Goal: Task Accomplishment & Management: Use online tool/utility

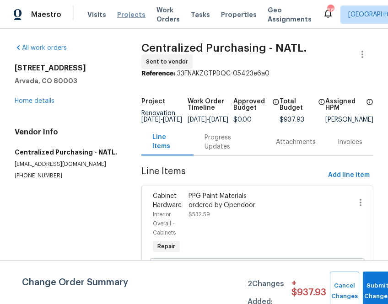
click at [124, 16] on span "Projects" at bounding box center [131, 14] width 28 height 9
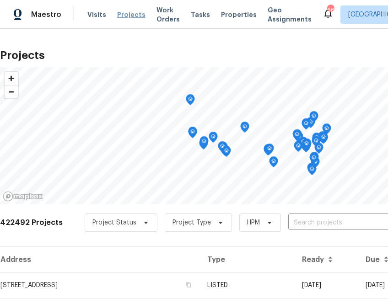
click at [124, 12] on span "Projects" at bounding box center [131, 14] width 28 height 9
click at [315, 224] on input "text" at bounding box center [340, 223] width 105 height 14
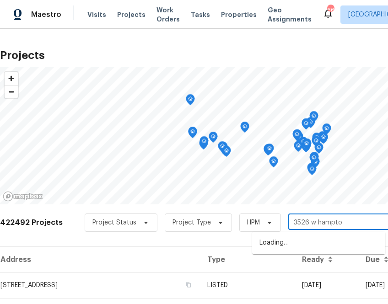
type input "3526 w hampton"
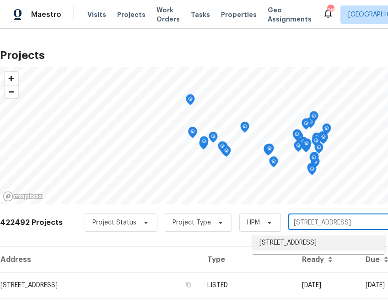
click at [311, 249] on li "3526 W Hampton Dr NW, Marietta, GA 30064" at bounding box center [318, 242] width 133 height 15
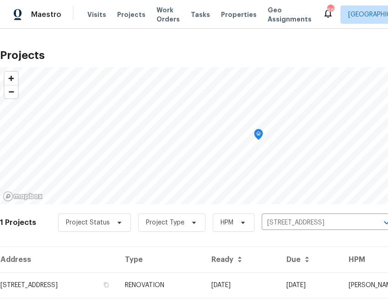
scroll to position [23, 0]
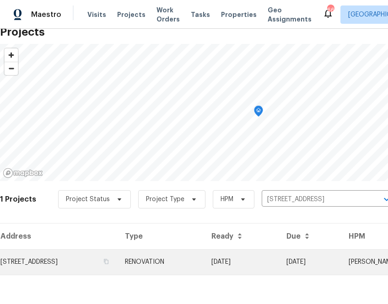
click at [97, 261] on td "3526 W Hampton Dr NW, Marietta, GA 30064" at bounding box center [58, 262] width 117 height 26
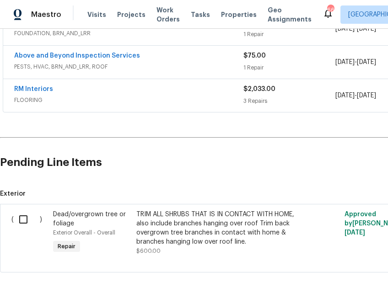
scroll to position [259, 129]
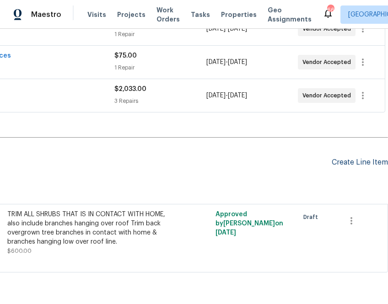
click at [347, 164] on div "Create Line Item" at bounding box center [359, 162] width 56 height 9
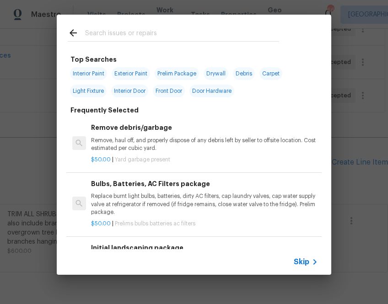
click at [311, 262] on icon at bounding box center [314, 261] width 11 height 11
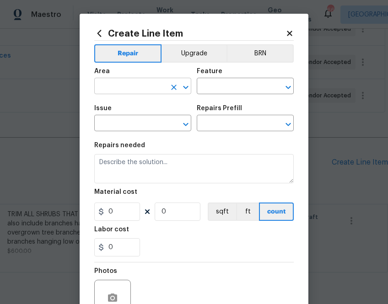
click at [145, 91] on input "text" at bounding box center [129, 87] width 71 height 14
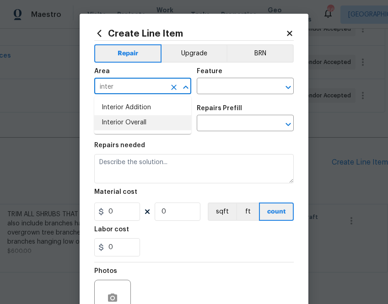
click at [133, 121] on li "Interior Overall" at bounding box center [142, 122] width 97 height 15
type input "Interior Overall"
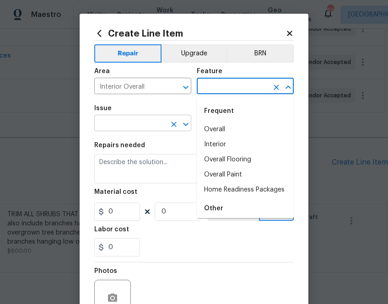
type input "a"
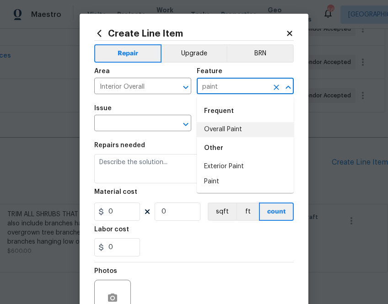
click at [213, 137] on li "Overall Paint" at bounding box center [245, 129] width 97 height 15
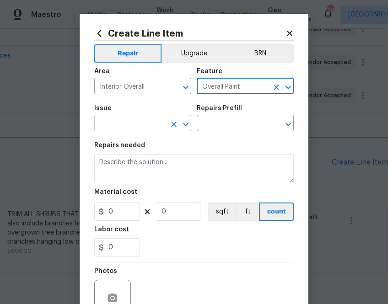
type input "Overall Paint"
click at [145, 127] on input "text" at bounding box center [129, 124] width 71 height 14
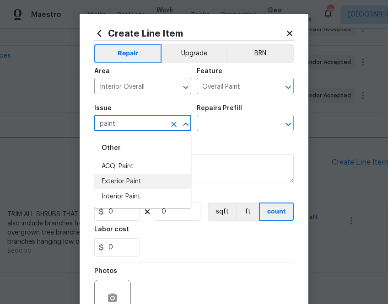
click at [153, 194] on li "Interior Paint" at bounding box center [142, 196] width 97 height 15
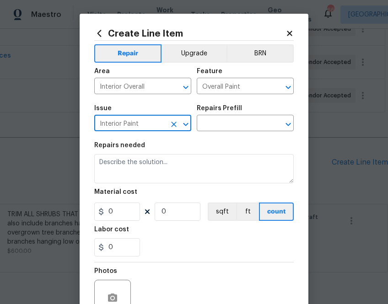
type input "Interior Paint"
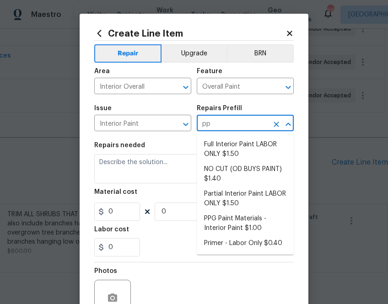
type input "ppg"
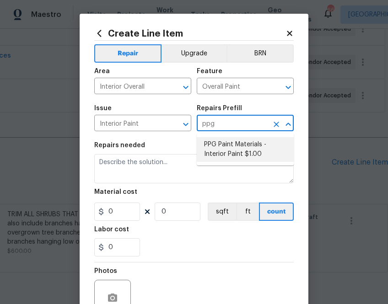
click at [261, 139] on li "PPG Paint Materials - Interior Paint $1.00" at bounding box center [245, 149] width 97 height 25
type input "PPG Paint Materials - Interior Paint $1.00"
type textarea "PPG Paint Materials ordered by Opendoor"
type input "1"
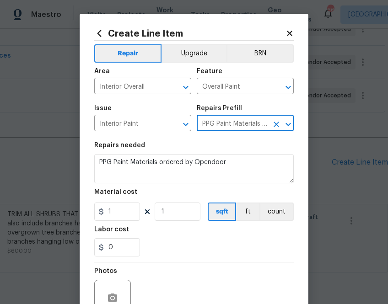
type input "PPG Paint Materials - Interior Paint $1.00"
click at [125, 201] on div "Material cost" at bounding box center [193, 195] width 199 height 12
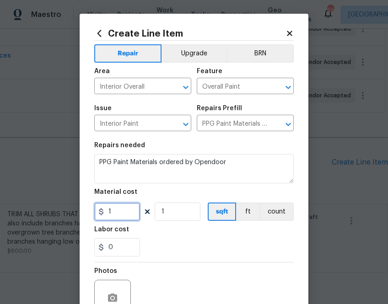
click at [125, 208] on input "1" at bounding box center [117, 212] width 46 height 18
paste input "622.74"
type input "622.74"
click at [157, 235] on div "Labor cost" at bounding box center [193, 232] width 199 height 12
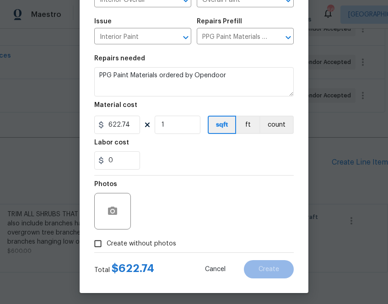
scroll to position [90, 0]
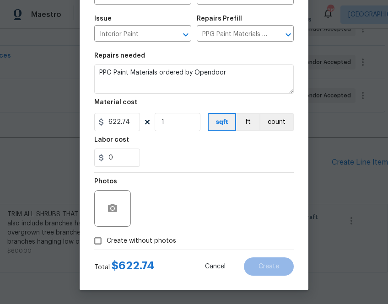
click at [154, 237] on span "Create without photos" at bounding box center [141, 241] width 69 height 10
click at [107, 237] on input "Create without photos" at bounding box center [97, 240] width 17 height 17
checkbox input "true"
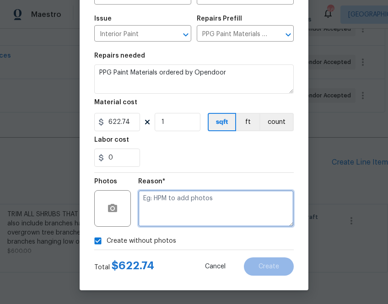
click at [165, 211] on textarea at bounding box center [215, 208] width 155 height 37
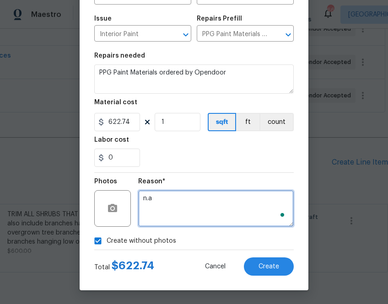
type textarea "n.a"
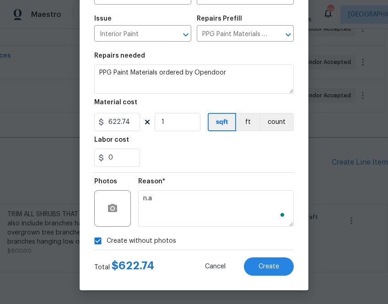
click at [278, 255] on div "Total $ 622.74 Cancel Create" at bounding box center [193, 263] width 199 height 26
click at [278, 265] on span "Create" at bounding box center [268, 266] width 21 height 7
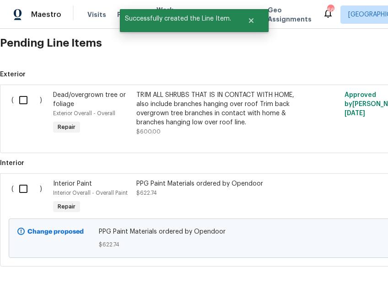
scroll to position [388, 0]
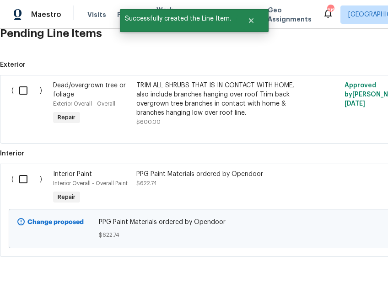
click at [31, 179] on input "checkbox" at bounding box center [27, 179] width 26 height 19
checkbox input "true"
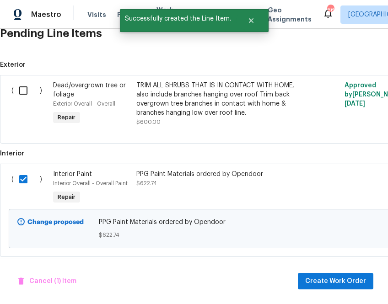
click at [323, 295] on div "Cancel (1) Item Create Work Order" at bounding box center [194, 281] width 388 height 47
click at [323, 280] on span "Create Work Order" at bounding box center [335, 281] width 61 height 11
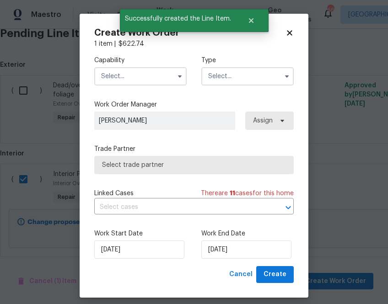
click at [159, 79] on input "text" at bounding box center [140, 76] width 92 height 18
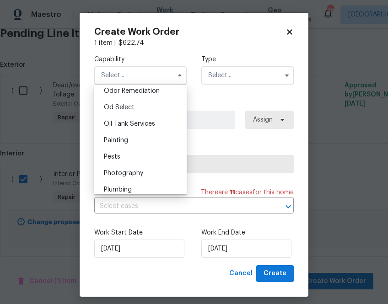
scroll to position [718, 0]
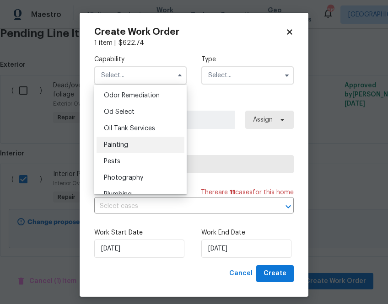
click at [152, 143] on div "Painting" at bounding box center [140, 145] width 88 height 16
type input "Painting"
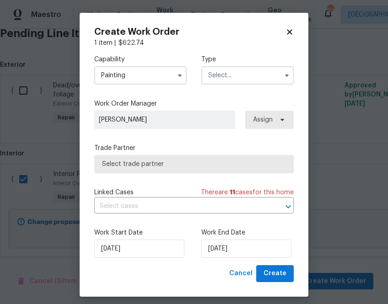
click at [222, 77] on input "text" at bounding box center [247, 75] width 92 height 18
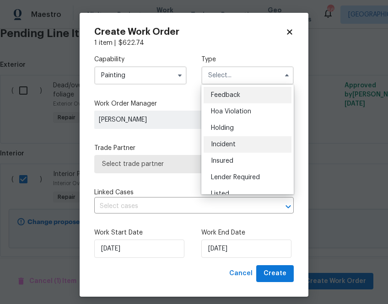
scroll to position [167, 0]
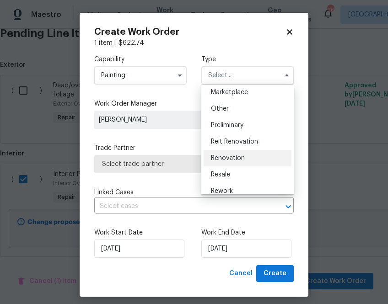
click at [244, 153] on div "Renovation" at bounding box center [247, 158] width 88 height 16
type input "Renovation"
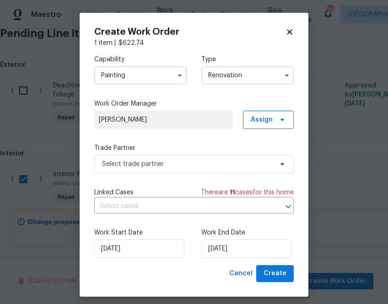
click at [251, 133] on div "Capability Painting Type Renovation Feedback Hoa Violation Holding Incident Ins…" at bounding box center [193, 157] width 199 height 218
click at [261, 124] on span "Assign" at bounding box center [262, 119] width 22 height 9
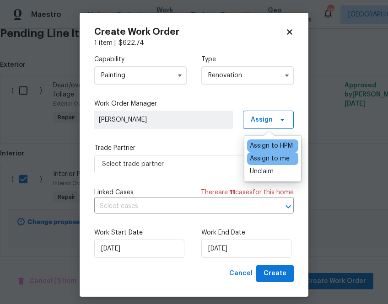
click at [263, 160] on div "Assign to me" at bounding box center [270, 158] width 40 height 9
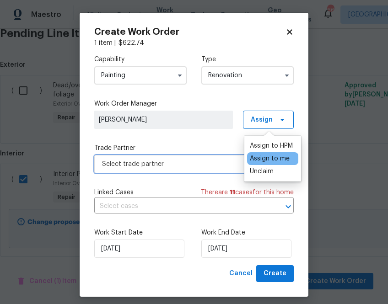
click at [208, 160] on span "Select trade partner" at bounding box center [187, 164] width 171 height 9
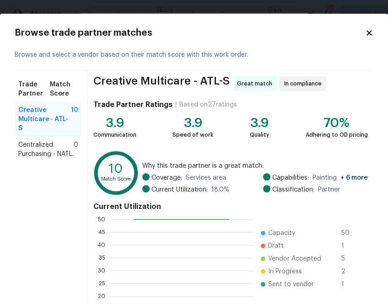
scroll to position [98, 0]
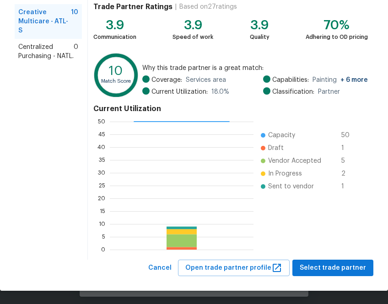
click at [25, 44] on span "Centralized Purchasing - NATL." at bounding box center [45, 52] width 55 height 18
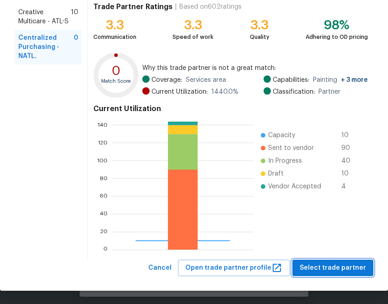
click at [325, 263] on span "Select trade partner" at bounding box center [332, 267] width 66 height 11
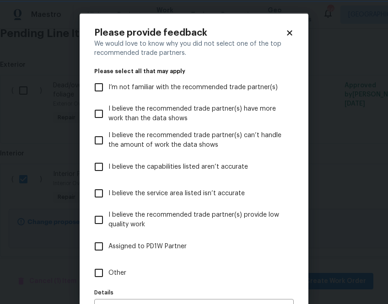
scroll to position [58, 0]
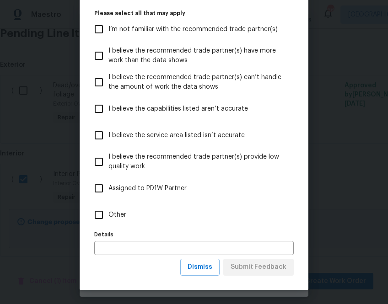
click at [109, 213] on span "Other" at bounding box center [117, 215] width 18 height 10
click at [108, 213] on input "Other" at bounding box center [98, 214] width 19 height 19
checkbox input "true"
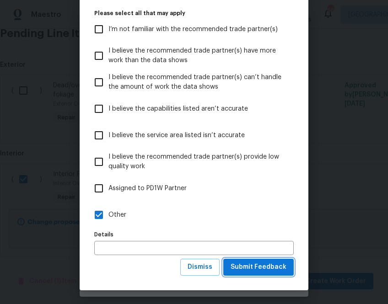
click at [269, 266] on span "Submit Feedback" at bounding box center [258, 266] width 56 height 11
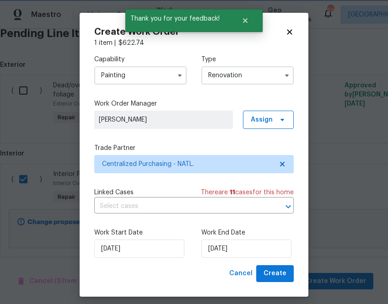
scroll to position [0, 0]
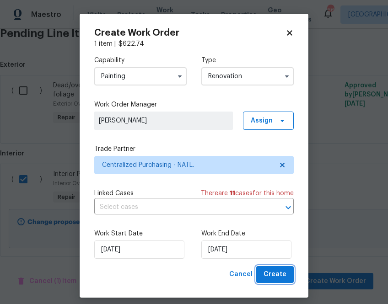
click at [275, 279] on span "Create" at bounding box center [274, 274] width 23 height 11
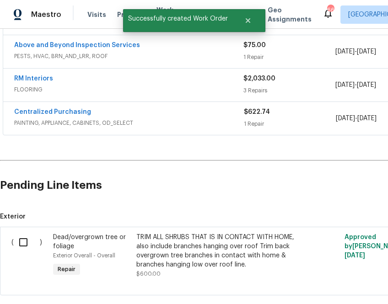
scroll to position [238, 0]
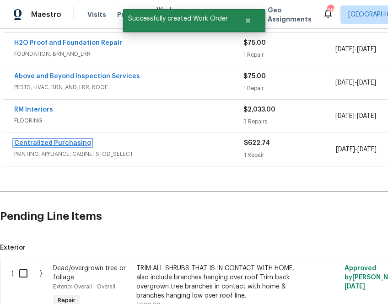
click at [80, 143] on link "Centralized Purchasing" at bounding box center [52, 143] width 77 height 6
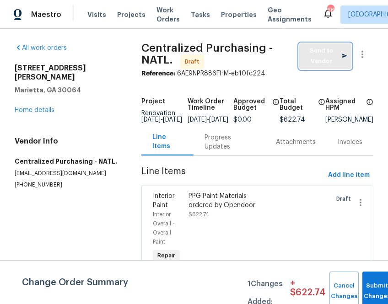
click at [323, 61] on span "Send to Vendor" at bounding box center [325, 56] width 43 height 21
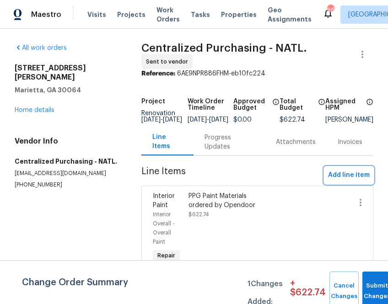
click at [332, 181] on span "Add line item" at bounding box center [349, 175] width 42 height 11
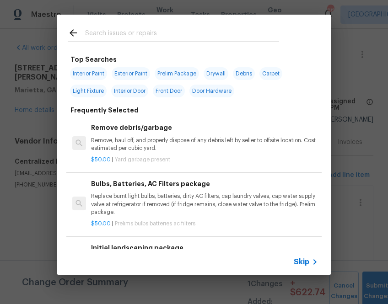
click at [298, 270] on div "Skip" at bounding box center [194, 262] width 274 height 26
click at [298, 265] on span "Skip" at bounding box center [301, 261] width 16 height 9
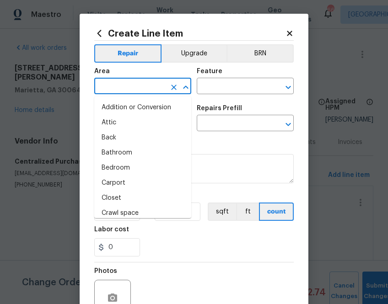
click at [148, 85] on input "text" at bounding box center [129, 87] width 71 height 14
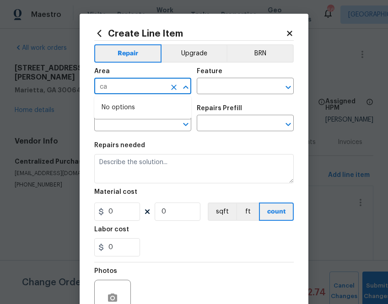
type input "c"
click at [136, 124] on li "Exterior Overall" at bounding box center [142, 122] width 97 height 15
type input "Exterior Overall"
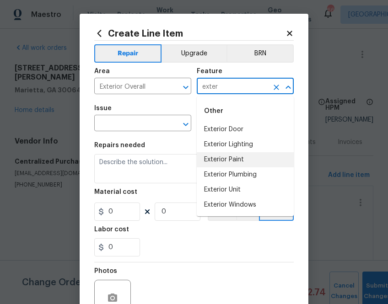
click at [224, 164] on li "Exterior Paint" at bounding box center [245, 159] width 97 height 15
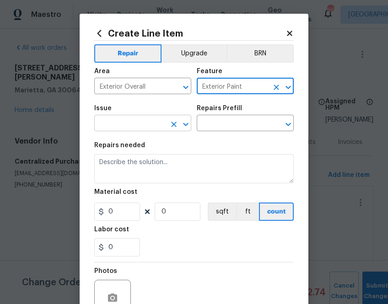
type input "Exterior Paint"
click at [160, 130] on input "text" at bounding box center [129, 124] width 71 height 14
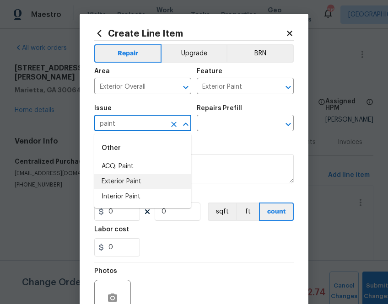
click at [155, 181] on li "Exterior Paint" at bounding box center [142, 181] width 97 height 15
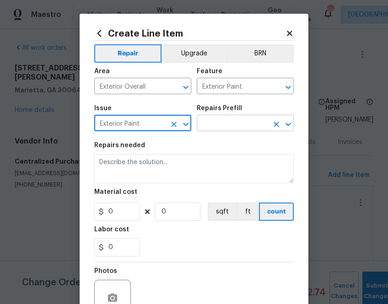
type input "Exterior Paint"
click at [226, 122] on input "text" at bounding box center [232, 124] width 71 height 14
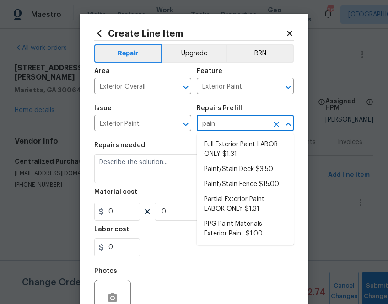
type input "paint"
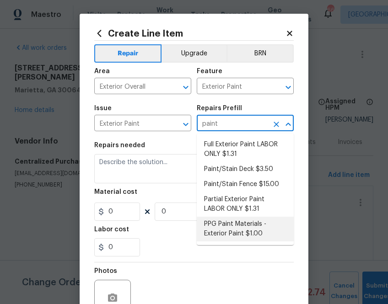
click at [235, 227] on li "PPG Paint Materials - Exterior Paint $1.00" at bounding box center [245, 229] width 97 height 25
type input "Overall Paint"
type input "PPG Paint Materials - Exterior Paint $1.00"
type textarea "PPG Paint Materials ordered by Opendoor"
type input "1"
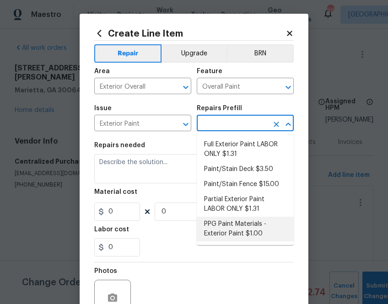
type input "1"
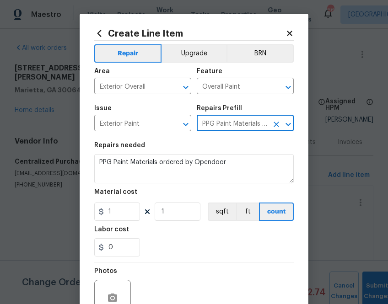
type input "PPG Paint Materials - Exterior Paint $1.00"
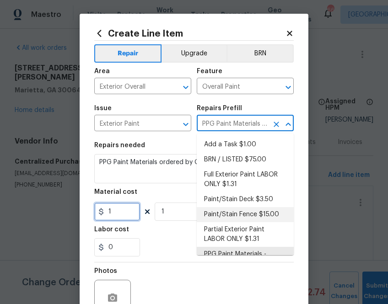
click at [115, 215] on input "1" at bounding box center [117, 212] width 46 height 18
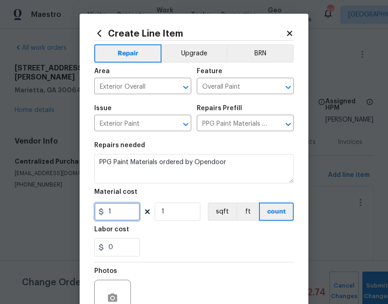
click at [115, 215] on input "1" at bounding box center [117, 212] width 46 height 18
paste input "16.38"
type input "116.38"
click at [166, 229] on div "Labor cost" at bounding box center [193, 232] width 199 height 12
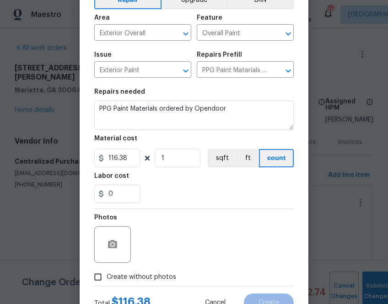
scroll to position [54, 0]
click at [137, 269] on label "Create without photos" at bounding box center [132, 276] width 87 height 17
click at [107, 269] on input "Create without photos" at bounding box center [97, 276] width 17 height 17
checkbox input "true"
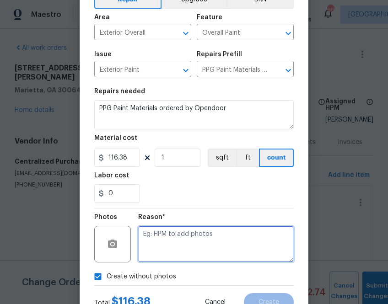
click at [169, 236] on textarea at bounding box center [215, 244] width 155 height 37
type textarea "n.a"
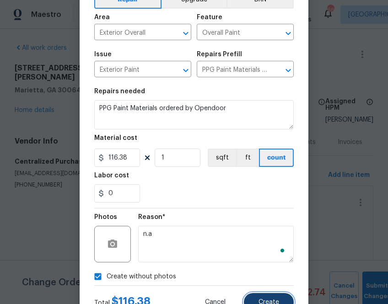
click at [268, 302] on span "Create" at bounding box center [268, 302] width 21 height 7
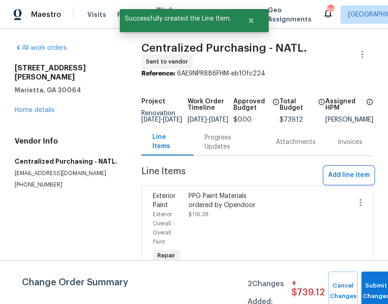
click at [349, 177] on span "Add line item" at bounding box center [349, 175] width 42 height 11
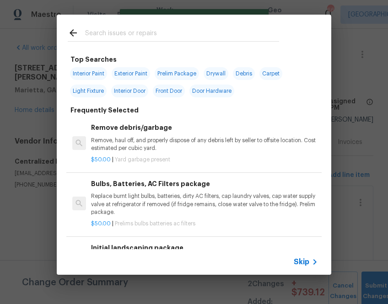
click at [309, 266] on icon at bounding box center [314, 261] width 11 height 11
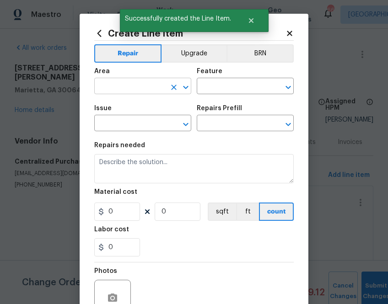
click at [150, 85] on input "text" at bounding box center [129, 87] width 71 height 14
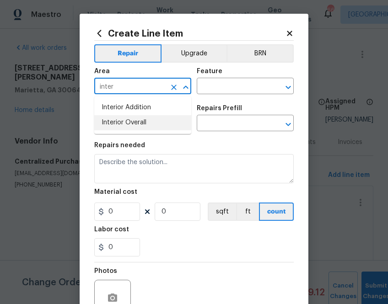
click at [142, 123] on li "Interior Overall" at bounding box center [142, 122] width 97 height 15
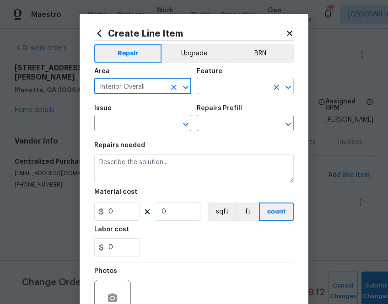
type input "Interior Overall"
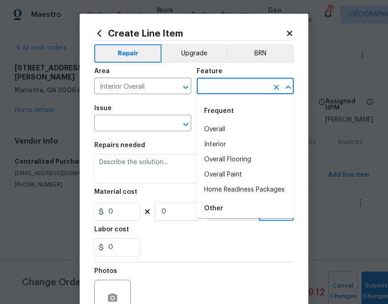
click at [203, 93] on input "text" at bounding box center [232, 87] width 71 height 14
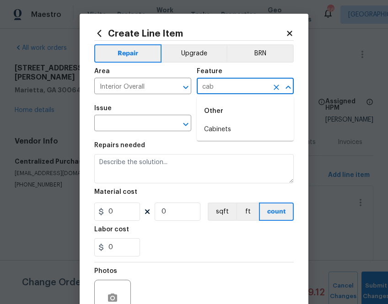
click at [226, 118] on div "Other" at bounding box center [245, 111] width 97 height 22
click at [212, 127] on li "Cabinets" at bounding box center [245, 129] width 97 height 15
type input "Cabinets"
click at [147, 126] on input "text" at bounding box center [129, 124] width 71 height 14
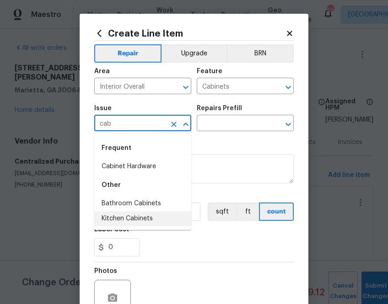
click at [155, 217] on li "Kitchen Cabinets" at bounding box center [142, 218] width 97 height 15
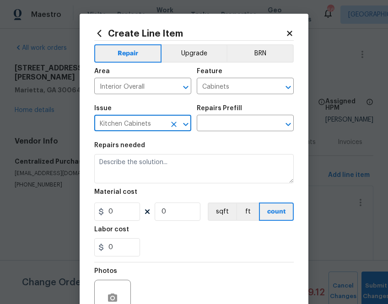
click at [144, 128] on input "Kitchen Cabinets" at bounding box center [129, 124] width 71 height 14
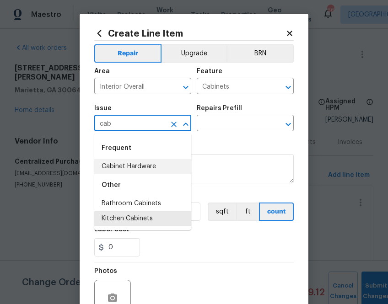
click at [152, 160] on li "Cabinet Hardware" at bounding box center [142, 166] width 97 height 15
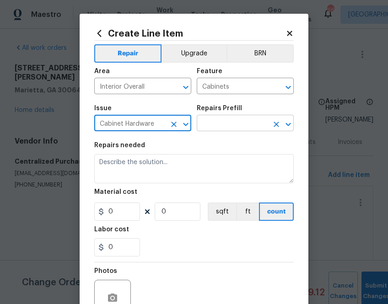
type input "Cabinet Hardware"
click at [209, 122] on input "text" at bounding box center [232, 124] width 71 height 14
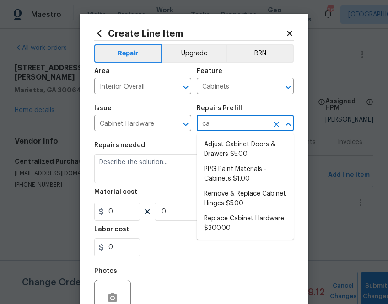
type input "cab"
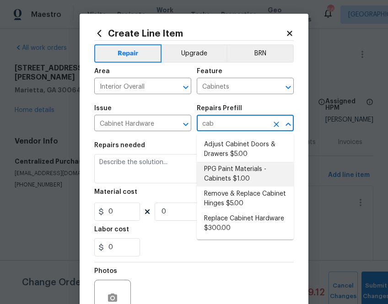
click at [229, 179] on li "PPG Paint Materials - Cabinets $1.00" at bounding box center [245, 174] width 97 height 25
type input "PPG Paint Materials - Cabinets $1.00"
type textarea "PPG Paint Materials ordered by Opendoor"
type input "1"
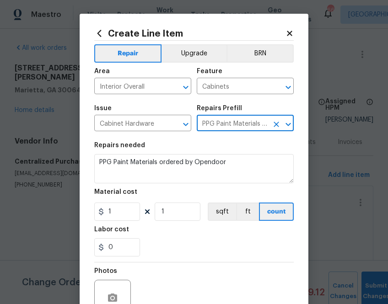
type input "PPG Paint Materials - Cabinets $1.00"
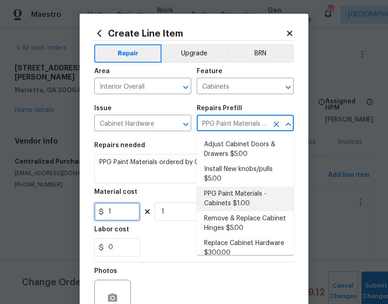
click at [102, 208] on input "1" at bounding box center [117, 212] width 46 height 18
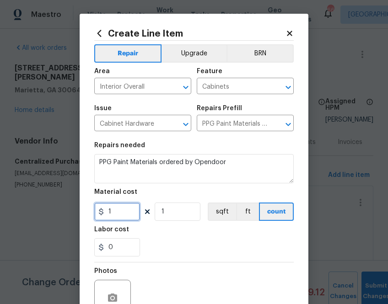
click at [102, 208] on input "1" at bounding box center [117, 212] width 46 height 18
paste input "216.14"
type input "216.14"
click at [184, 251] on div "0" at bounding box center [193, 247] width 199 height 18
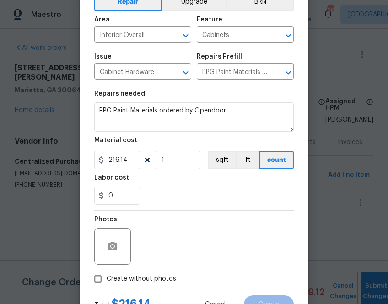
scroll to position [90, 0]
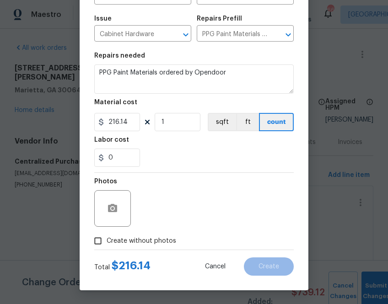
click at [144, 251] on div "Total $ 216.14 Cancel Create" at bounding box center [193, 263] width 199 height 26
click at [144, 244] on span "Create without photos" at bounding box center [141, 241] width 69 height 10
click at [107, 244] on input "Create without photos" at bounding box center [97, 240] width 17 height 17
checkbox input "true"
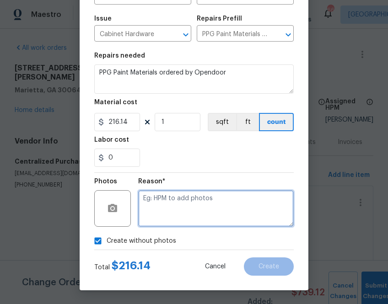
click at [184, 216] on textarea at bounding box center [215, 208] width 155 height 37
type textarea "."
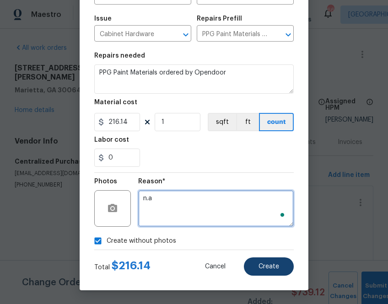
type textarea "n.a"
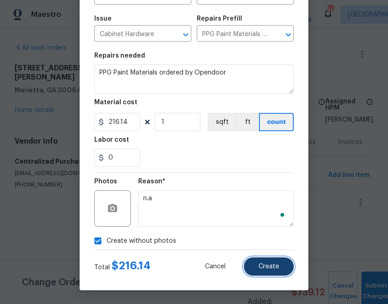
click at [276, 264] on span "Create" at bounding box center [268, 266] width 21 height 7
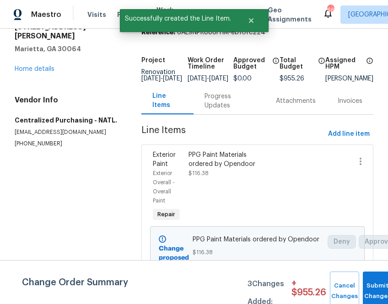
scroll to position [0, 0]
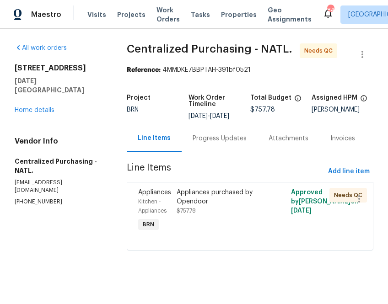
click at [252, 206] on div "Appliances purchased by Opendoor" at bounding box center [221, 197] width 90 height 18
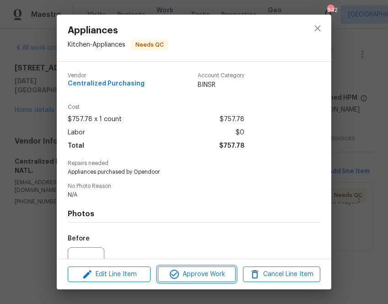
click at [188, 278] on span "Approve Work" at bounding box center [196, 274] width 72 height 11
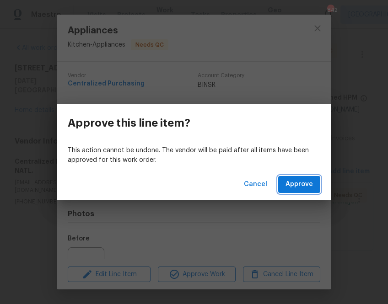
click at [311, 184] on span "Approve" at bounding box center [298, 184] width 27 height 11
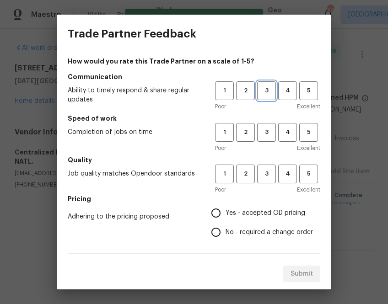
click at [268, 90] on span "3" at bounding box center [266, 90] width 17 height 11
click at [267, 131] on span "3" at bounding box center [266, 132] width 17 height 11
click at [269, 176] on span "3" at bounding box center [266, 174] width 17 height 11
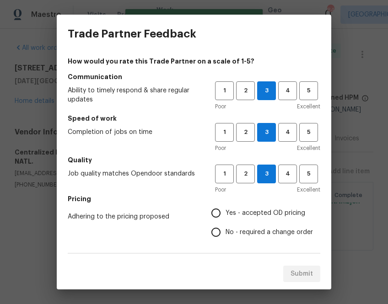
click at [219, 214] on input "Yes - accepted OD pricing" at bounding box center [215, 212] width 19 height 19
radio input "true"
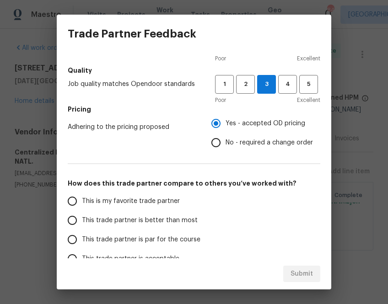
scroll to position [155, 0]
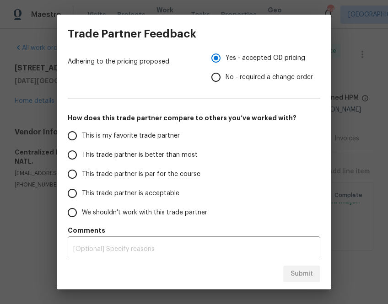
click at [84, 133] on span "This is my favorite trade partner" at bounding box center [131, 136] width 98 height 10
click at [82, 133] on input "This is my favorite trade partner" at bounding box center [72, 135] width 19 height 19
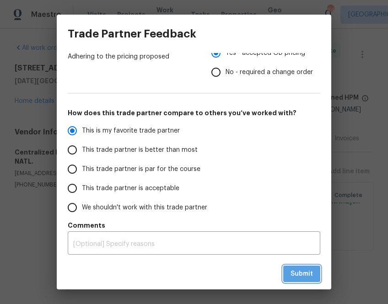
click at [308, 276] on span "Submit" at bounding box center [301, 273] width 22 height 11
radio input "true"
